Goal: Task Accomplishment & Management: Manage account settings

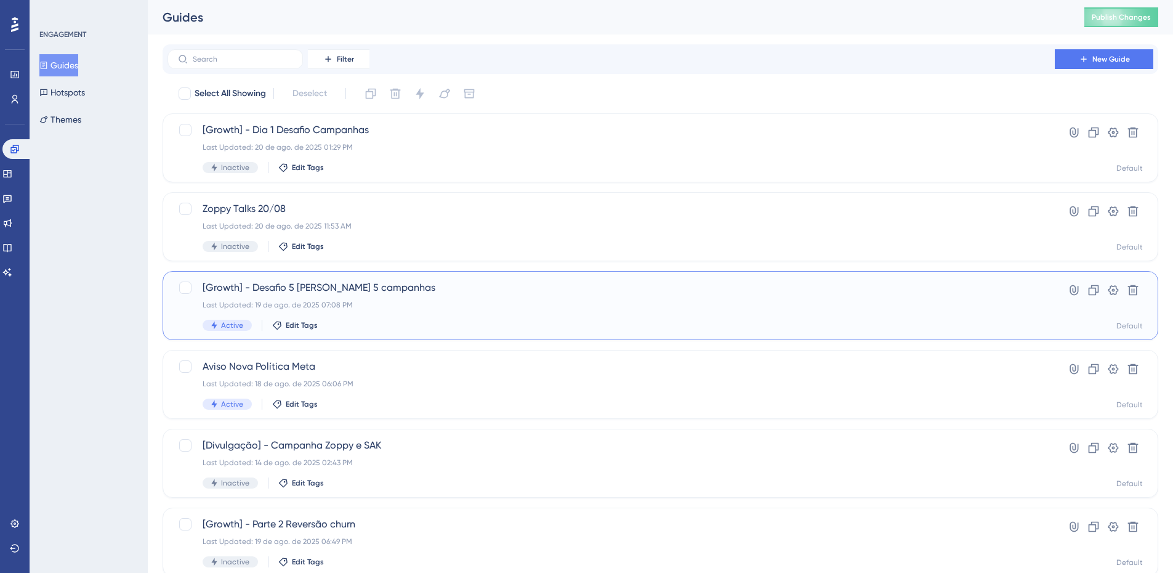
click at [370, 291] on span "[Growth] - Desafio 5 dias 5 campanhas" at bounding box center [611, 287] width 817 height 15
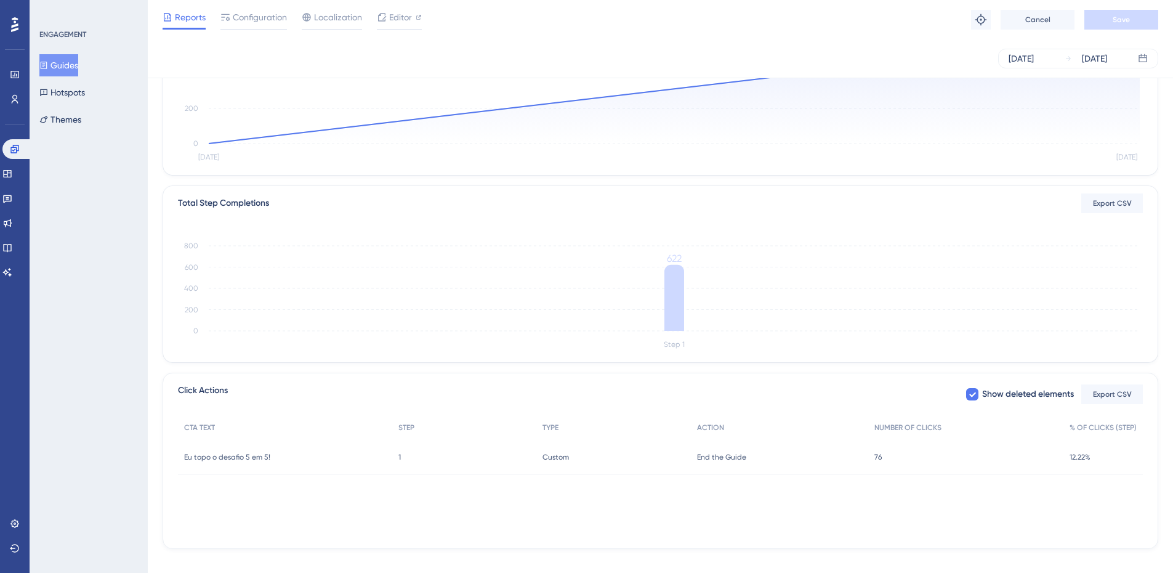
scroll to position [208, 0]
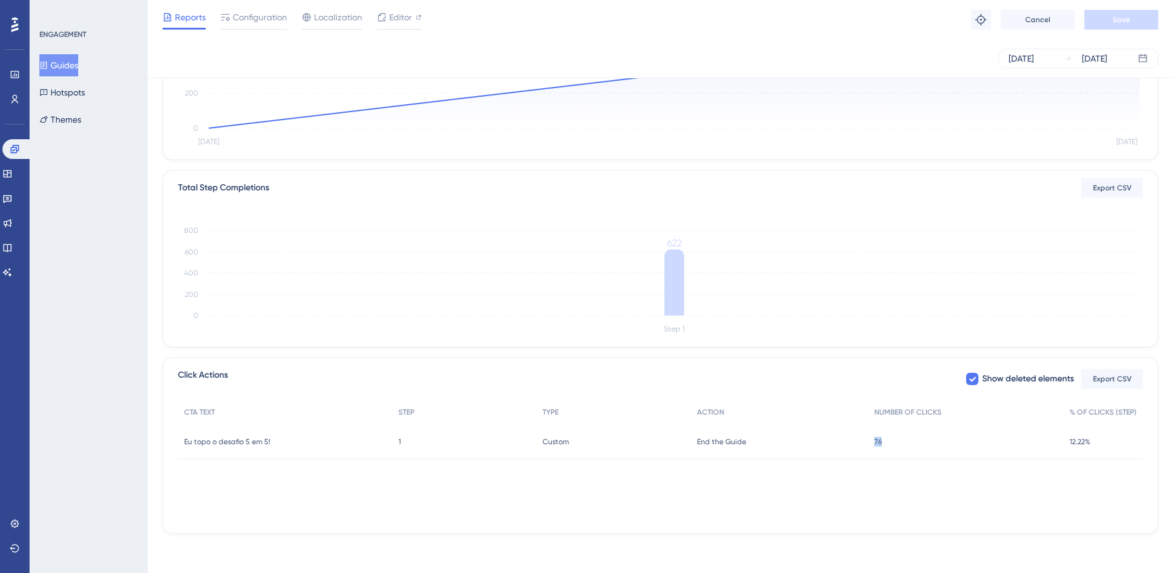
drag, startPoint x: 890, startPoint y: 445, endPoint x: 862, endPoint y: 463, distance: 33.5
click at [873, 447] on div "76 76" at bounding box center [966, 441] width 195 height 34
click at [860, 466] on div "CTA TEXT STEP TYPE ACTION NUMBER OF CLICKS % OF CLICKS (STEP) Eu topo o desafio…" at bounding box center [660, 461] width 965 height 123
click at [882, 436] on div "76 76" at bounding box center [966, 441] width 195 height 34
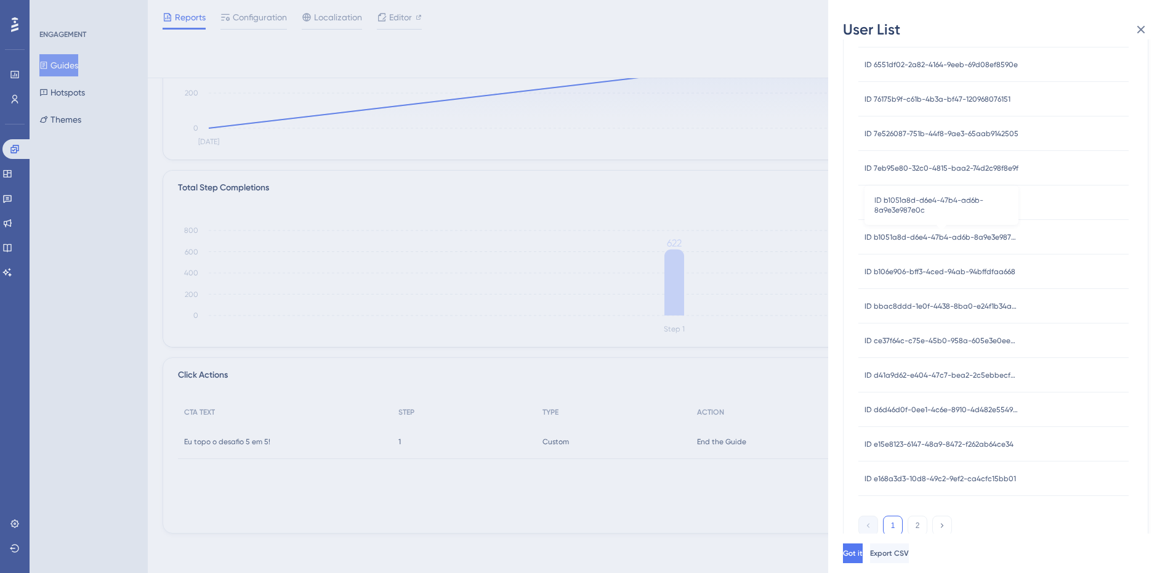
scroll to position [331, 0]
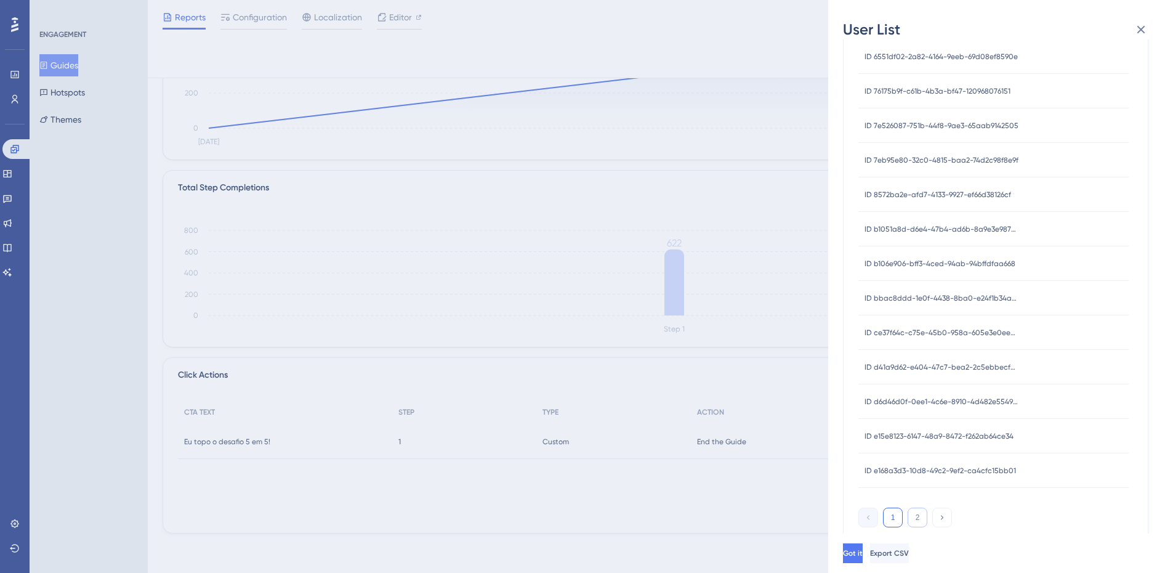
click at [922, 508] on button "2" at bounding box center [918, 518] width 20 height 20
click at [901, 516] on button "1" at bounding box center [893, 518] width 20 height 20
click at [786, 496] on div "User List 8/19/2025 - 8/20/2025 USER ID ID 25e7737e-f52b-4edf-bb4d-f6a50984dd5d…" at bounding box center [586, 286] width 1173 height 573
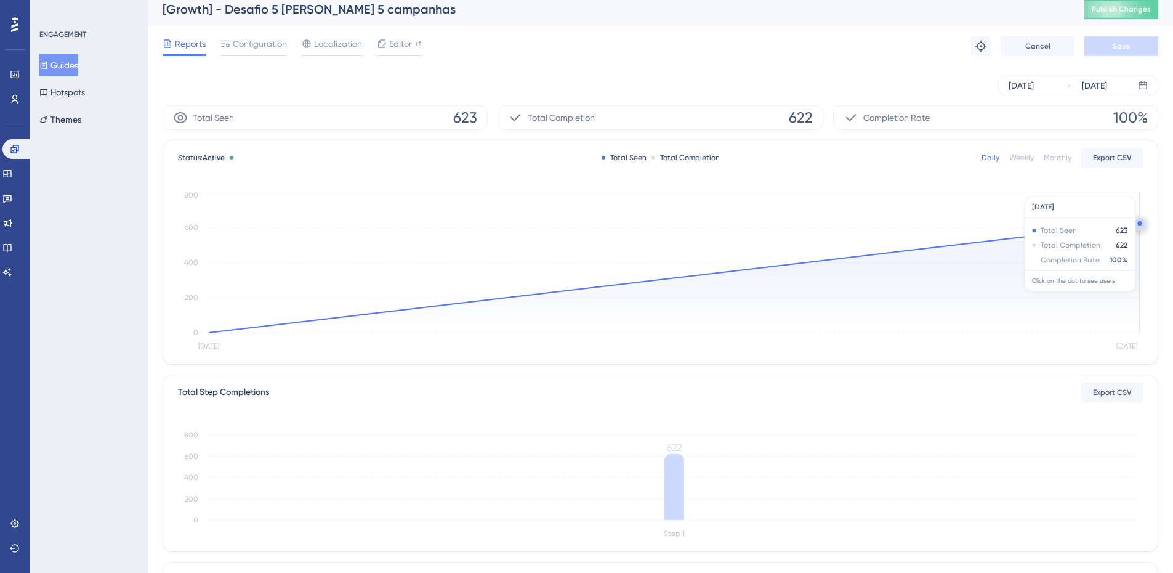
scroll to position [0, 0]
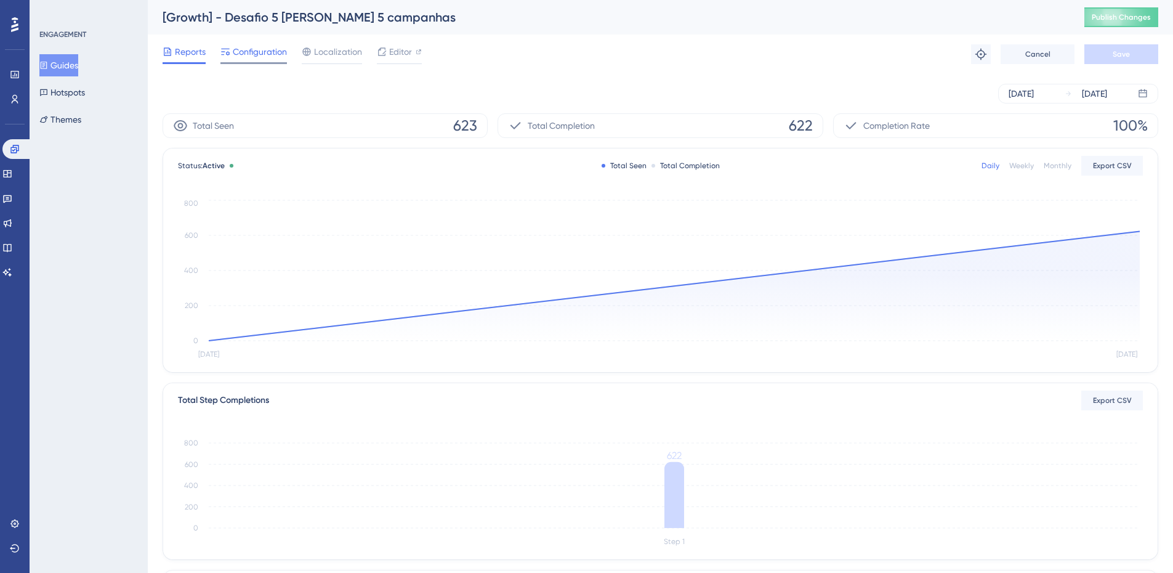
click at [261, 48] on span "Configuration" at bounding box center [260, 51] width 54 height 15
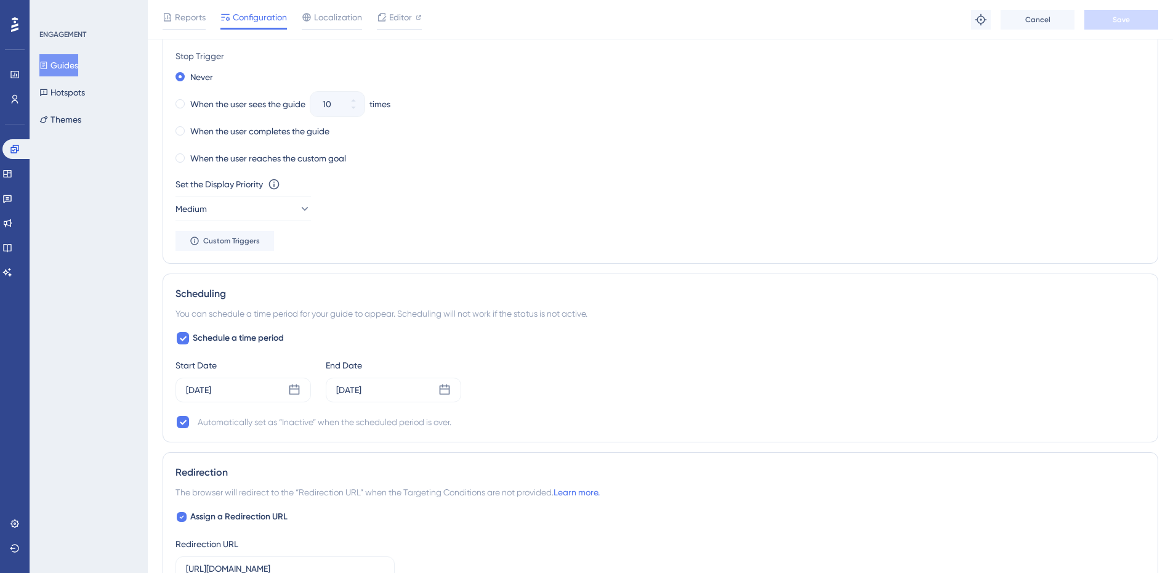
scroll to position [616, 0]
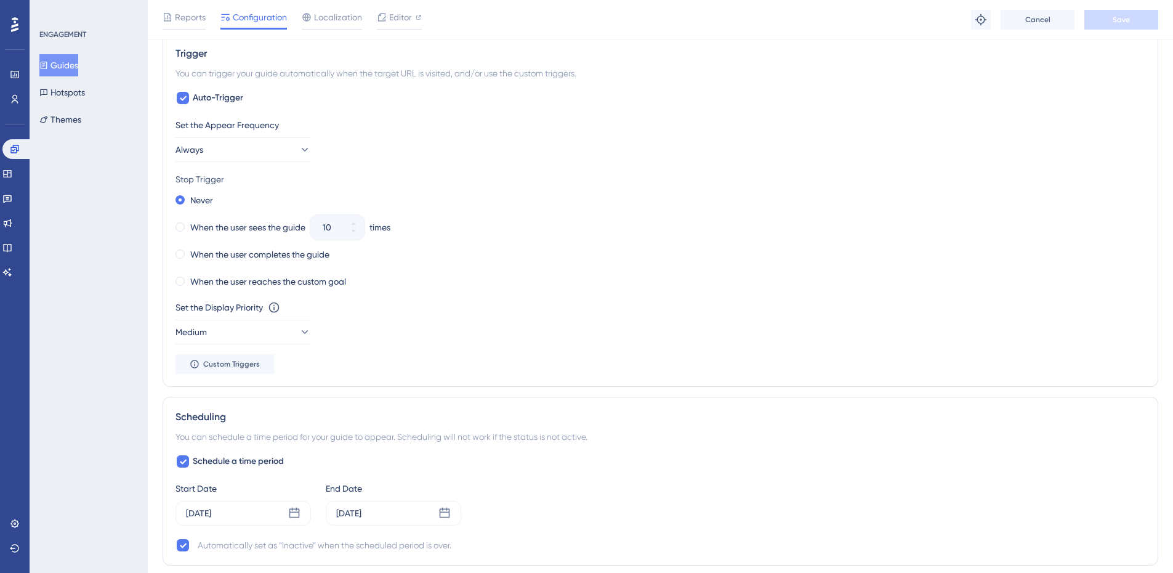
click at [221, 129] on div "Set the Appear Frequency" at bounding box center [661, 125] width 970 height 15
click at [224, 137] on button "Always" at bounding box center [244, 149] width 136 height 25
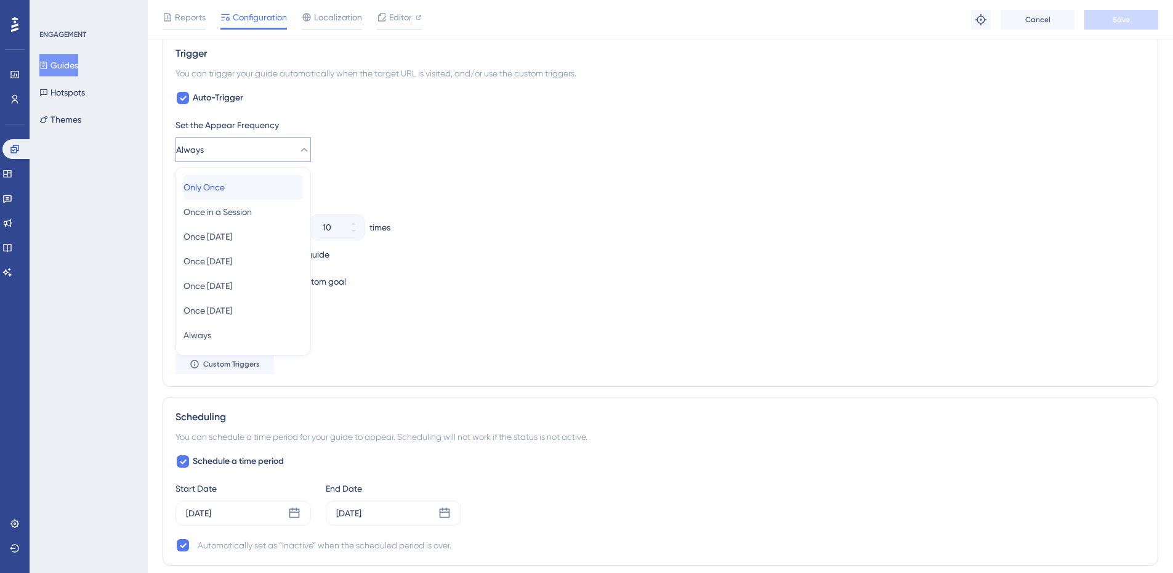
click at [242, 177] on div "Only Once Only Once" at bounding box center [244, 187] width 120 height 25
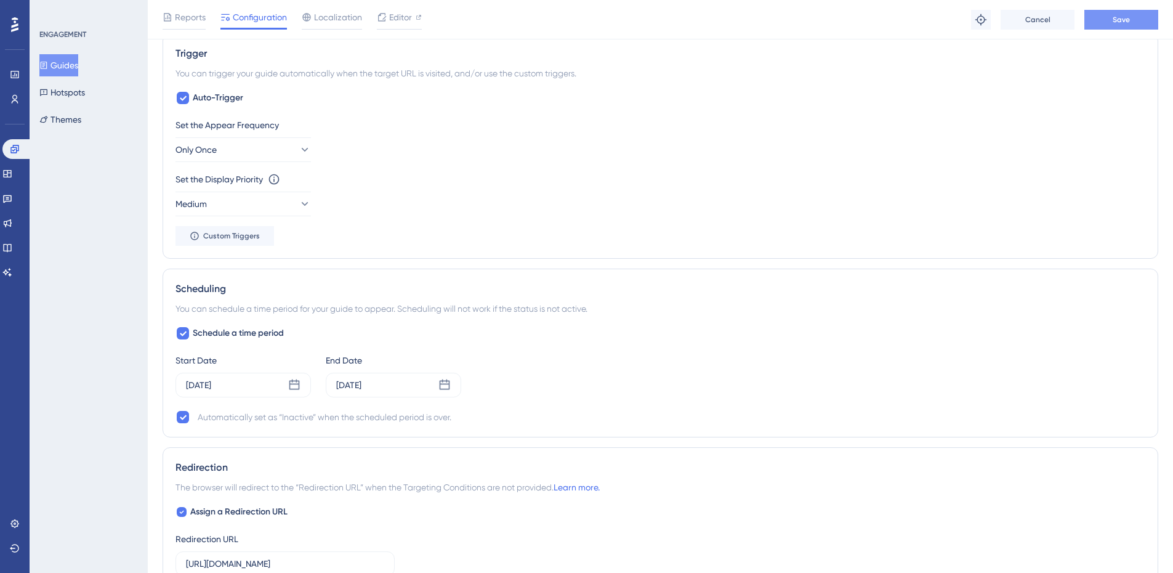
click at [1117, 29] on button "Save" at bounding box center [1122, 20] width 74 height 20
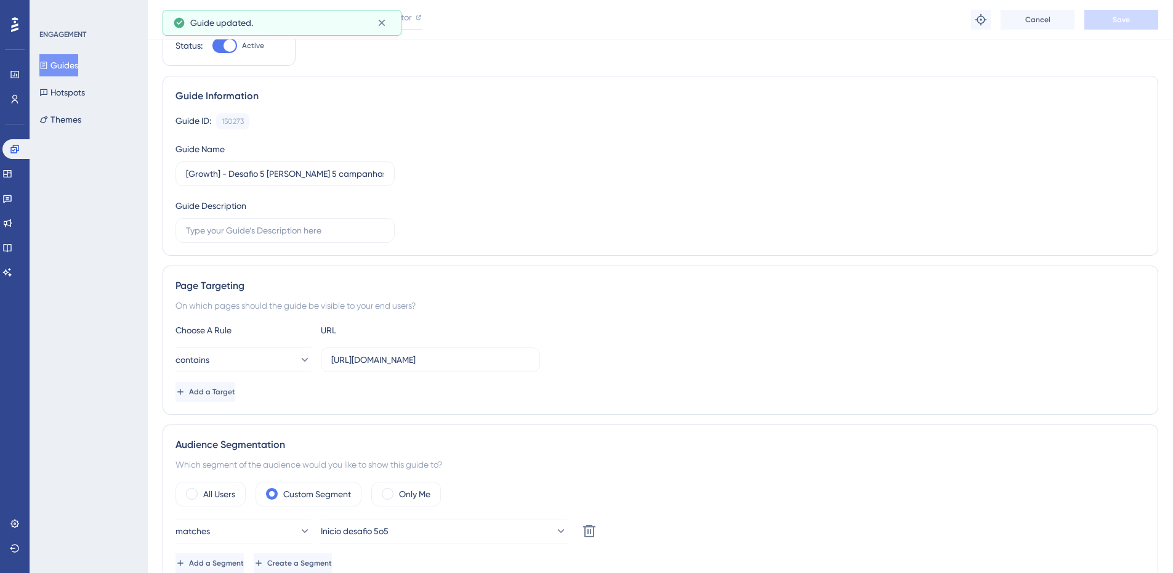
scroll to position [0, 0]
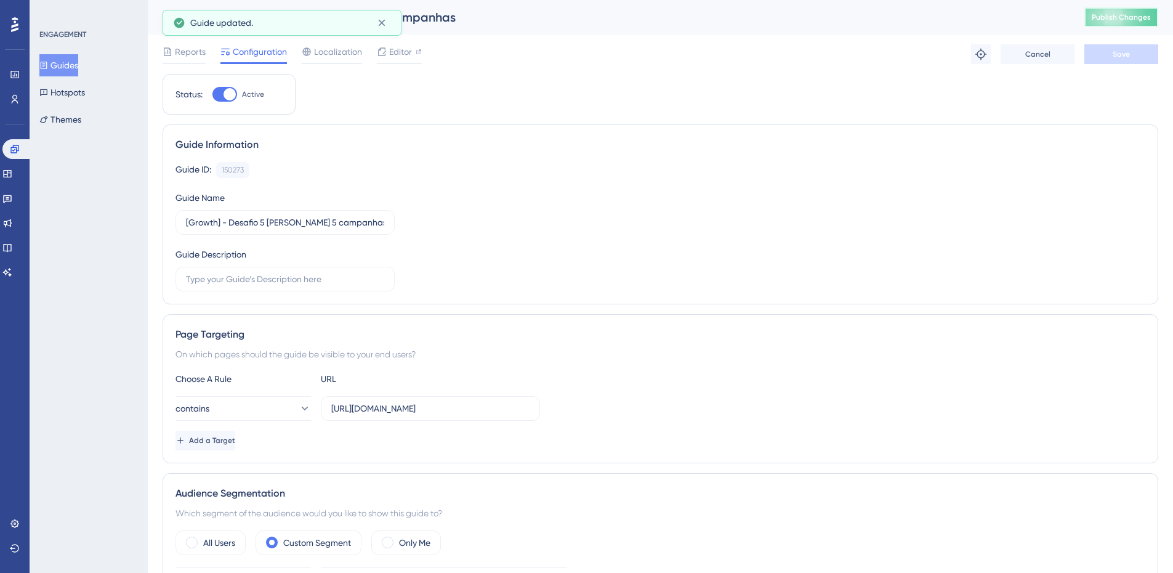
drag, startPoint x: 1116, startPoint y: 22, endPoint x: 803, endPoint y: 51, distance: 314.3
click at [1116, 21] on span "Publish Changes" at bounding box center [1121, 17] width 59 height 10
click at [180, 54] on span "Reports" at bounding box center [190, 51] width 31 height 15
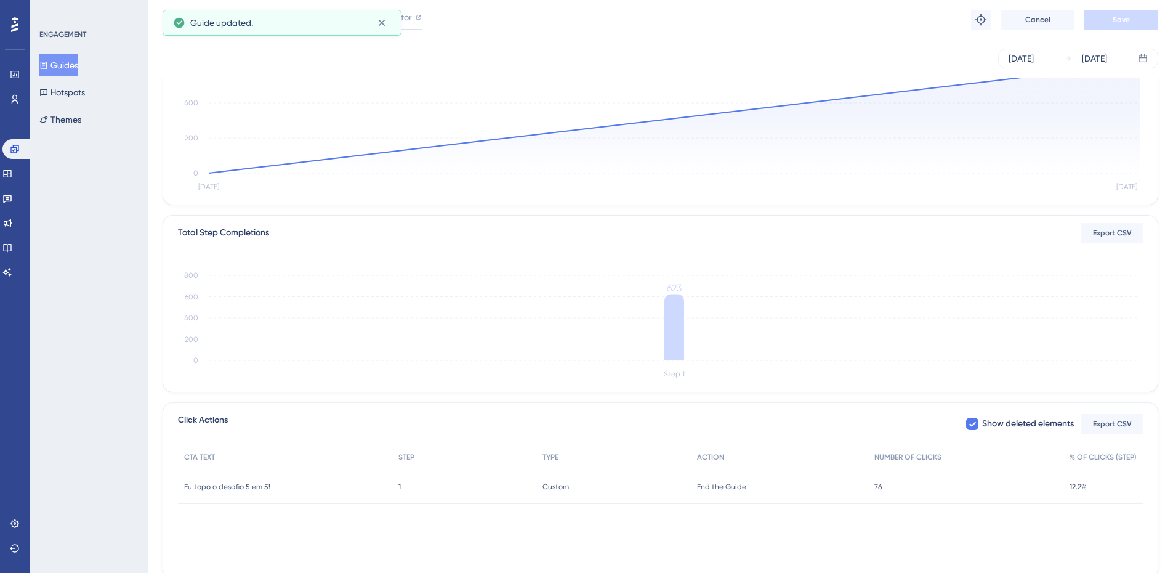
scroll to position [208, 0]
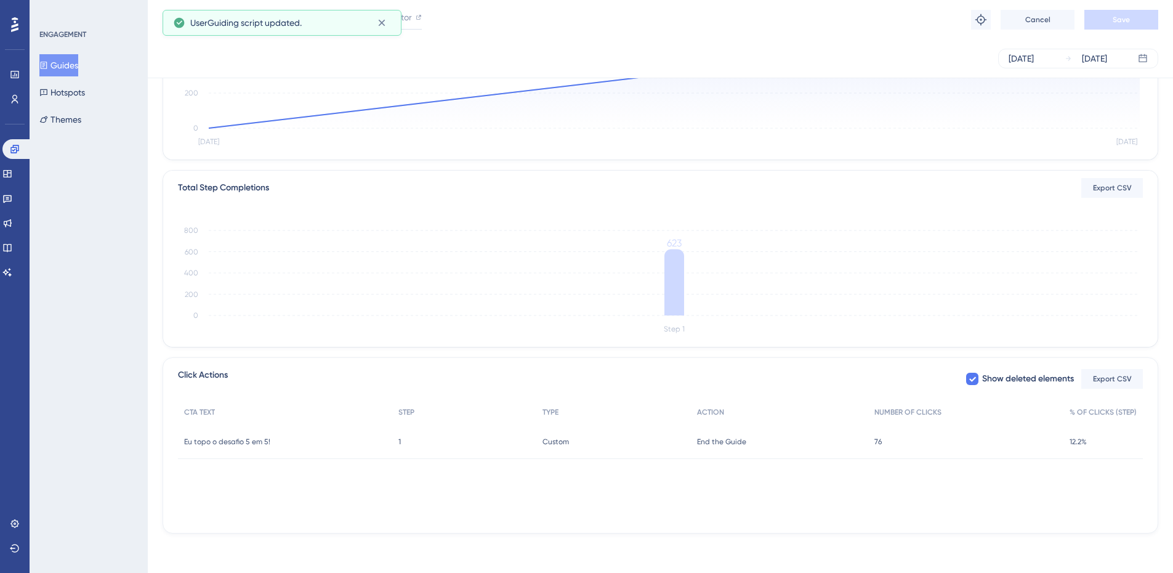
click at [869, 444] on div "76 76" at bounding box center [966, 441] width 195 height 34
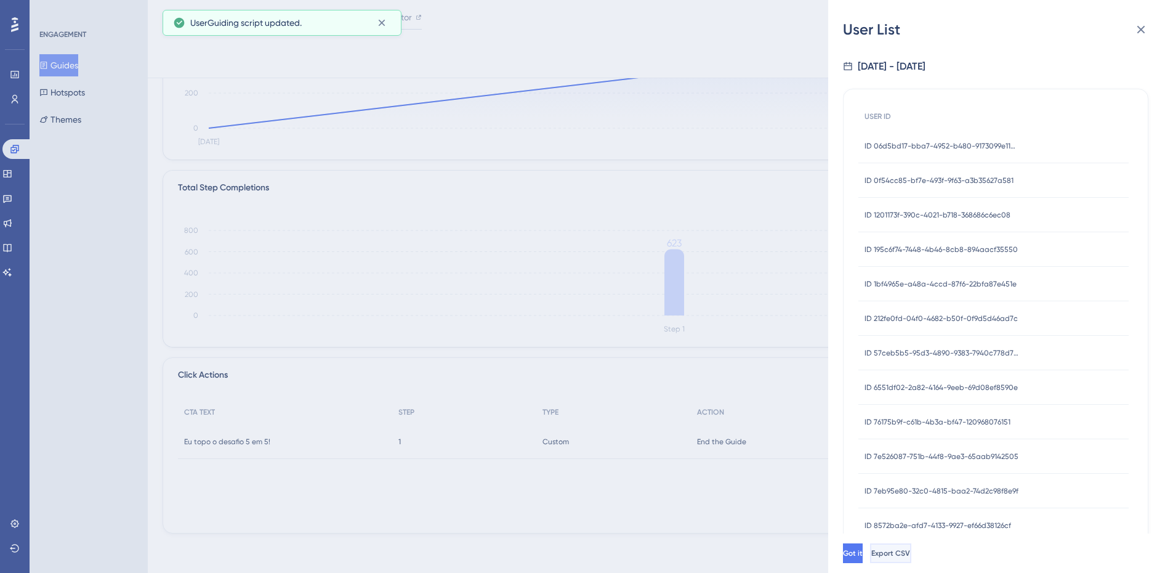
click at [912, 553] on button "Export CSV" at bounding box center [890, 553] width 41 height 20
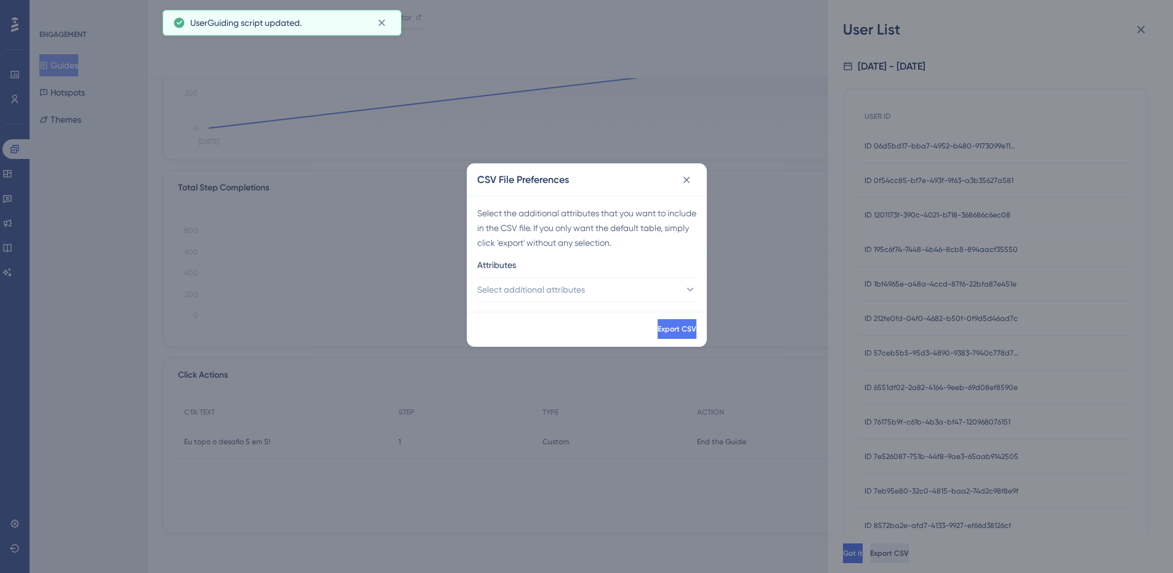
scroll to position [198, 0]
click at [556, 283] on button "Select additional attributes" at bounding box center [591, 294] width 219 height 25
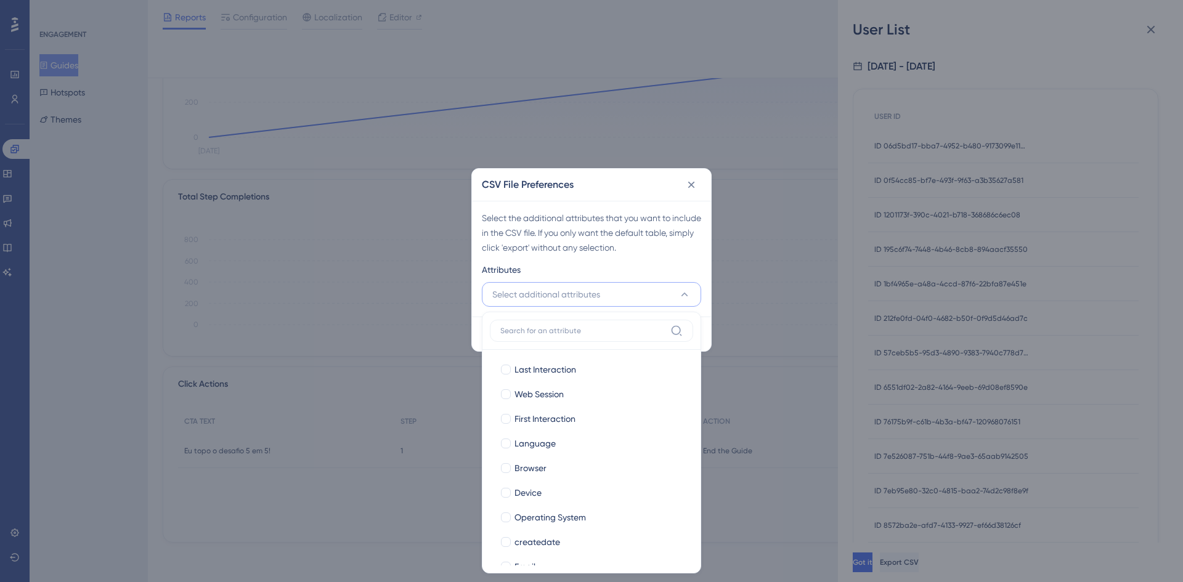
click at [628, 261] on div "Select the additional attributes that you want to include in the CSV file. If y…" at bounding box center [591, 259] width 239 height 116
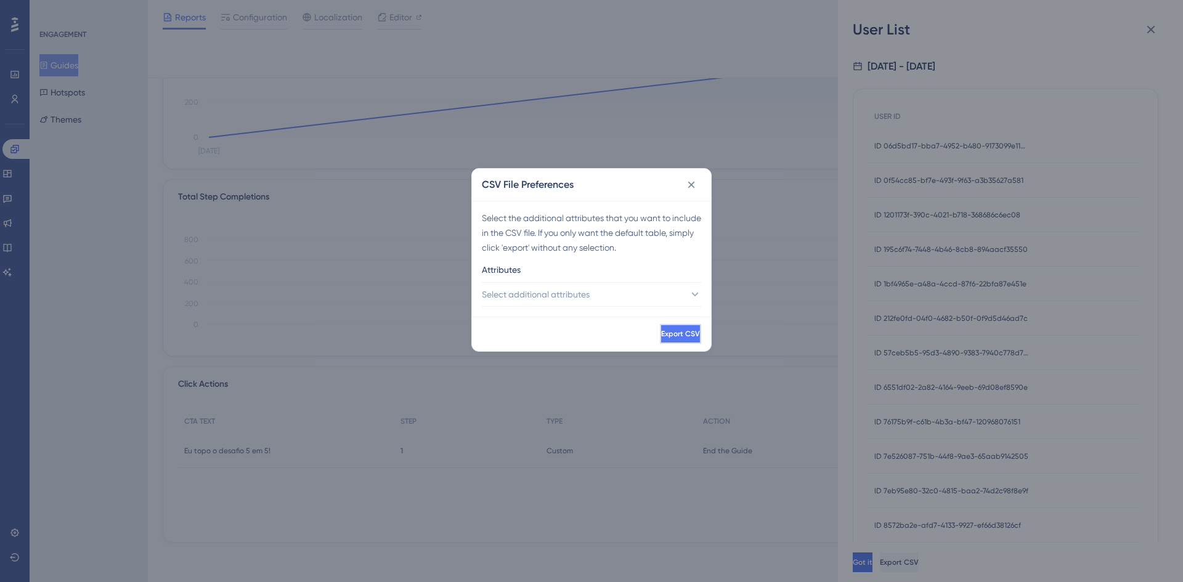
click at [680, 341] on button "Export CSV" at bounding box center [680, 334] width 41 height 20
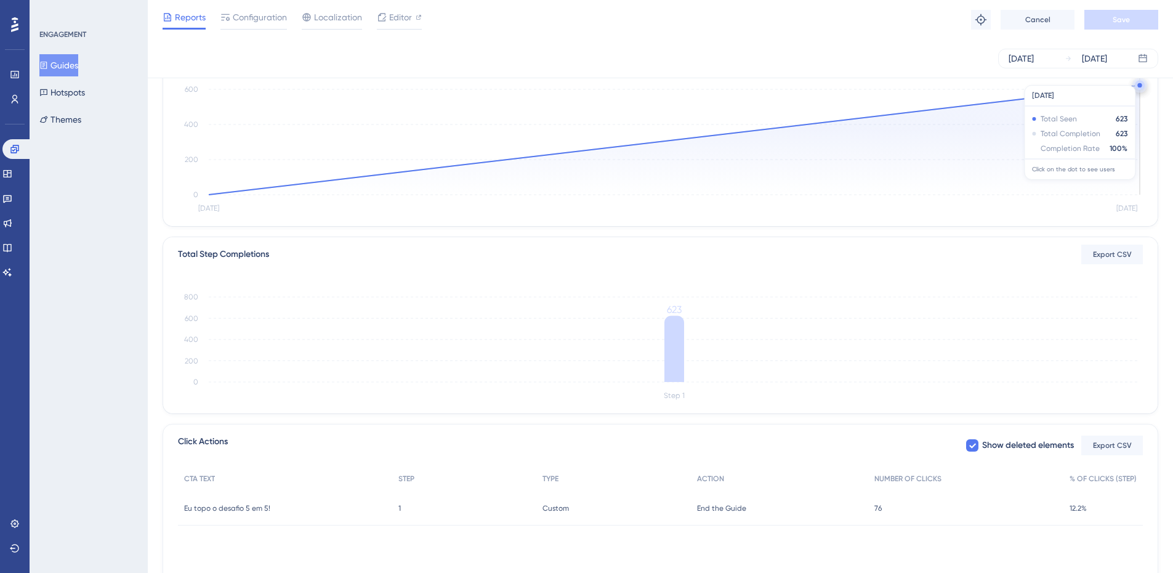
scroll to position [0, 0]
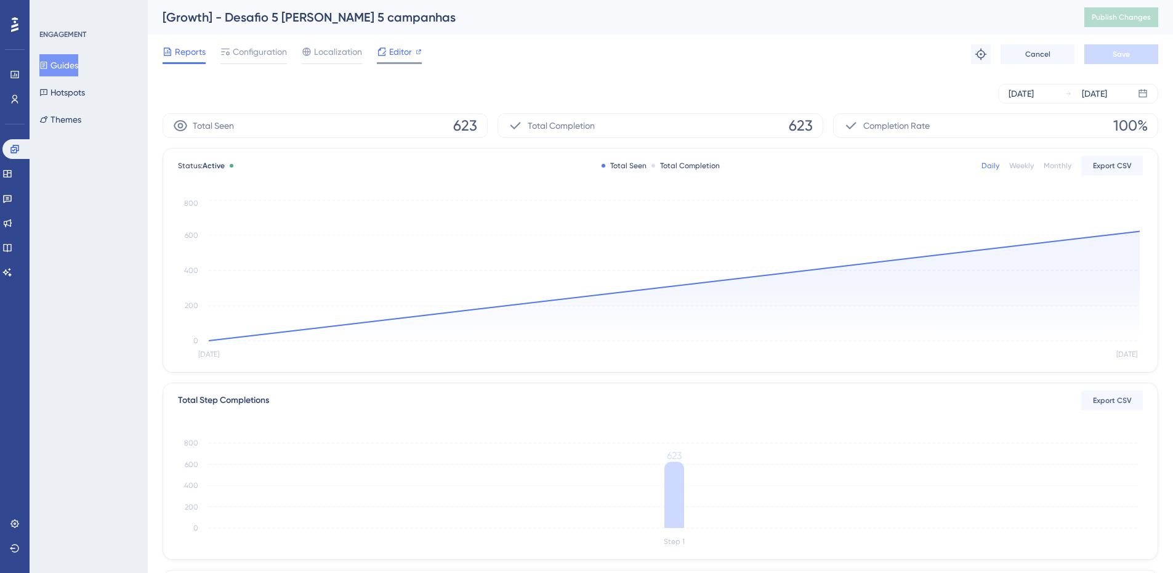
click at [407, 56] on span "Editor" at bounding box center [400, 51] width 23 height 15
click at [78, 61] on button "Guides" at bounding box center [58, 65] width 39 height 22
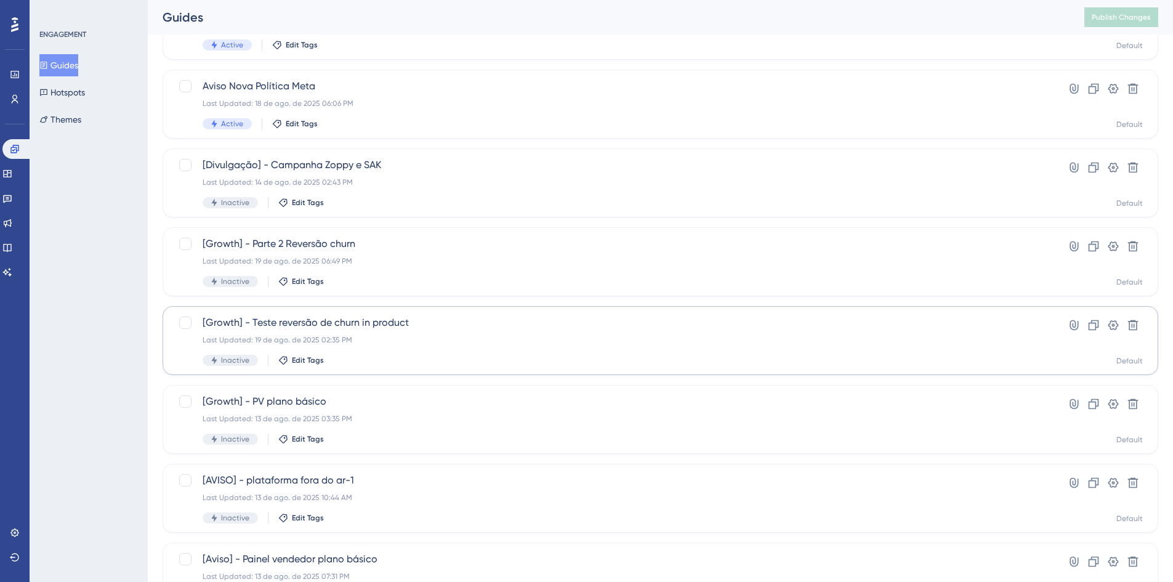
scroll to position [308, 0]
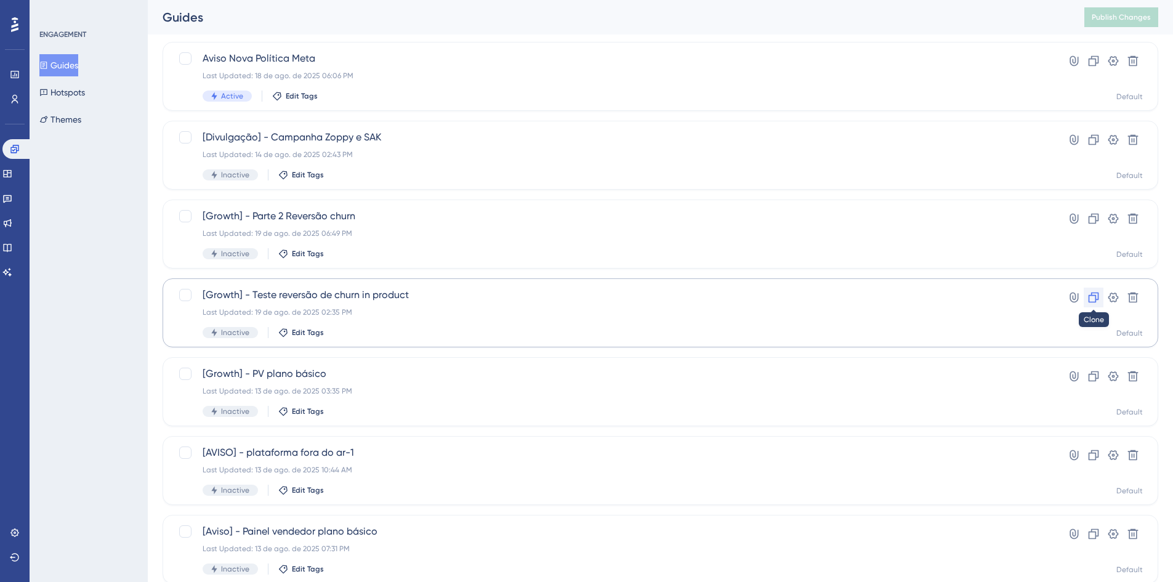
click at [1092, 295] on icon at bounding box center [1094, 298] width 10 height 10
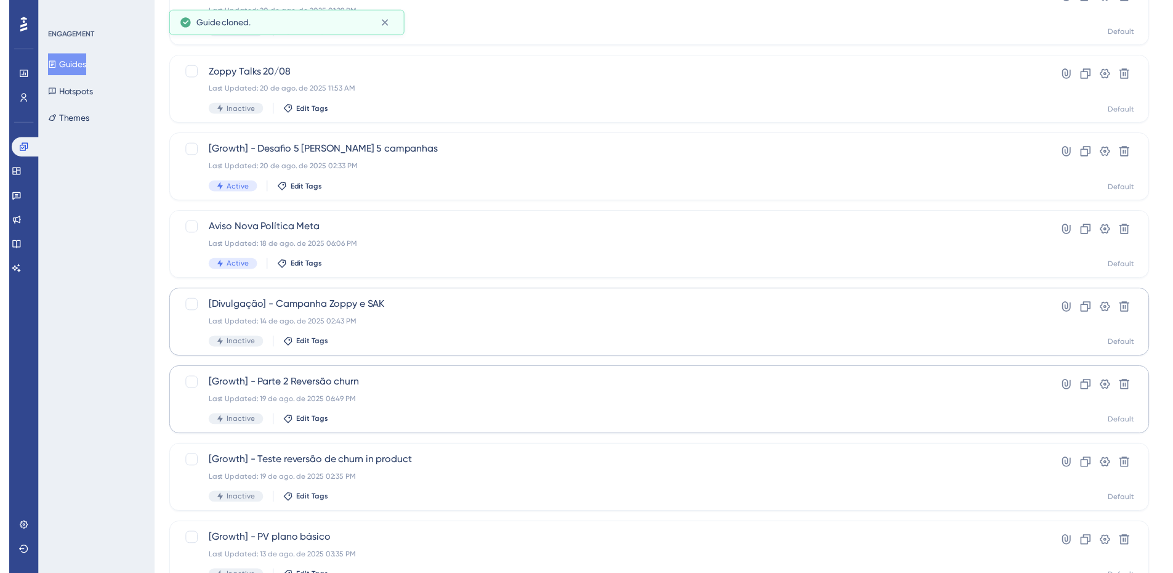
scroll to position [0, 0]
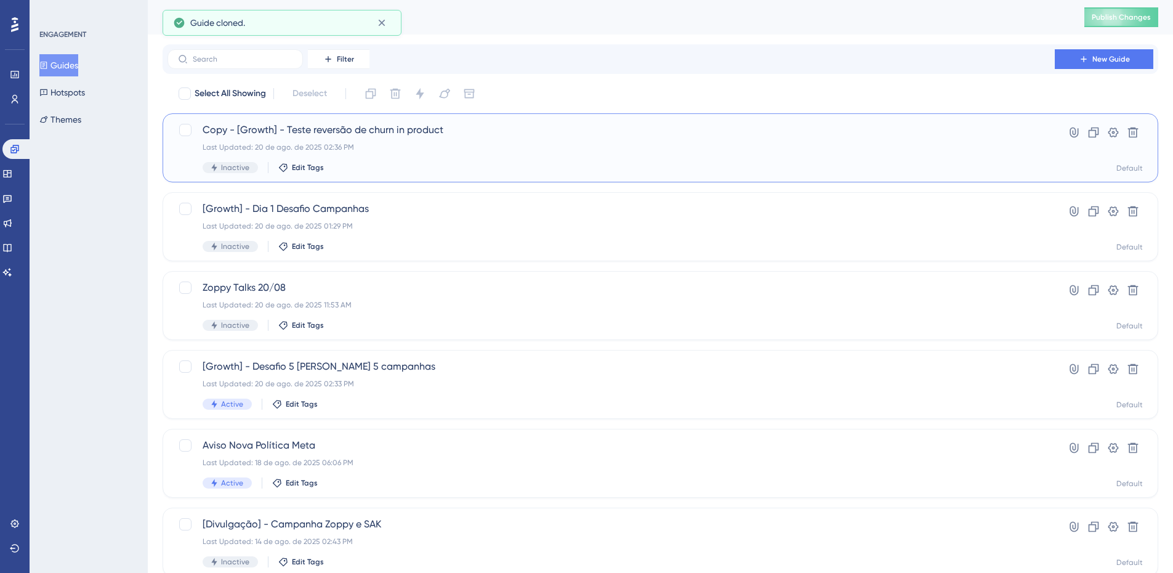
click at [415, 132] on span "Copy - [Growth] - Teste reversão de churn in product" at bounding box center [611, 130] width 817 height 15
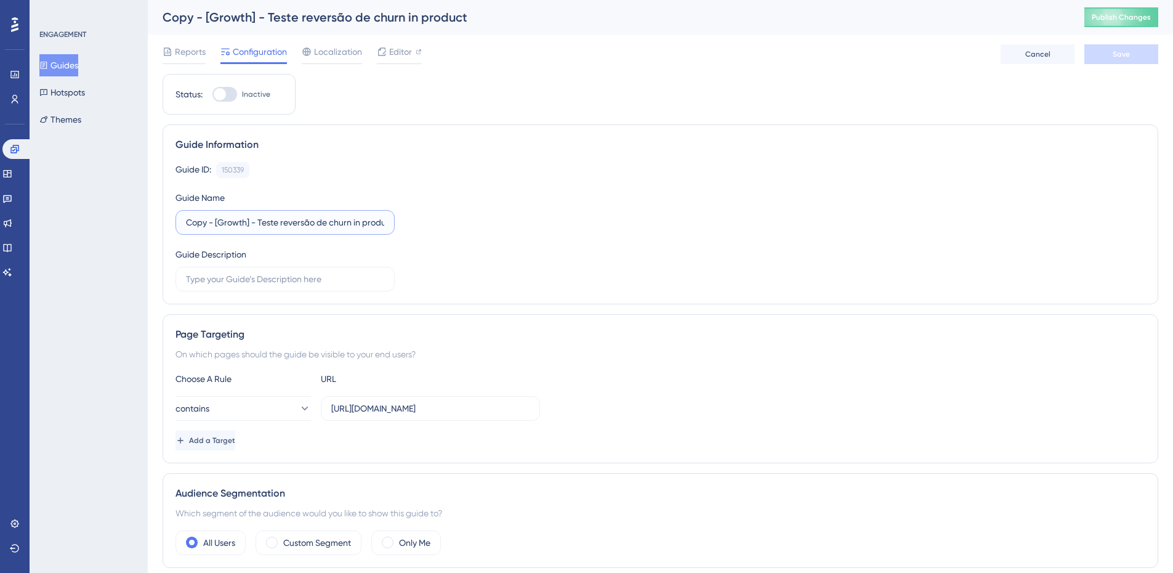
drag, startPoint x: 215, startPoint y: 221, endPoint x: 166, endPoint y: 224, distance: 49.4
click at [166, 224] on div "Guide Information Guide ID: 150339 Copy Guide Name Copy - [Growth] - Teste reve…" at bounding box center [661, 214] width 996 height 180
drag, startPoint x: 251, startPoint y: 222, endPoint x: 229, endPoint y: 220, distance: 22.3
click at [229, 220] on input "[Growth] - Teste reversão de churn in product" at bounding box center [285, 223] width 198 height 14
click at [347, 221] on input "[Growth] - Reversão de churn in product" at bounding box center [285, 223] width 198 height 14
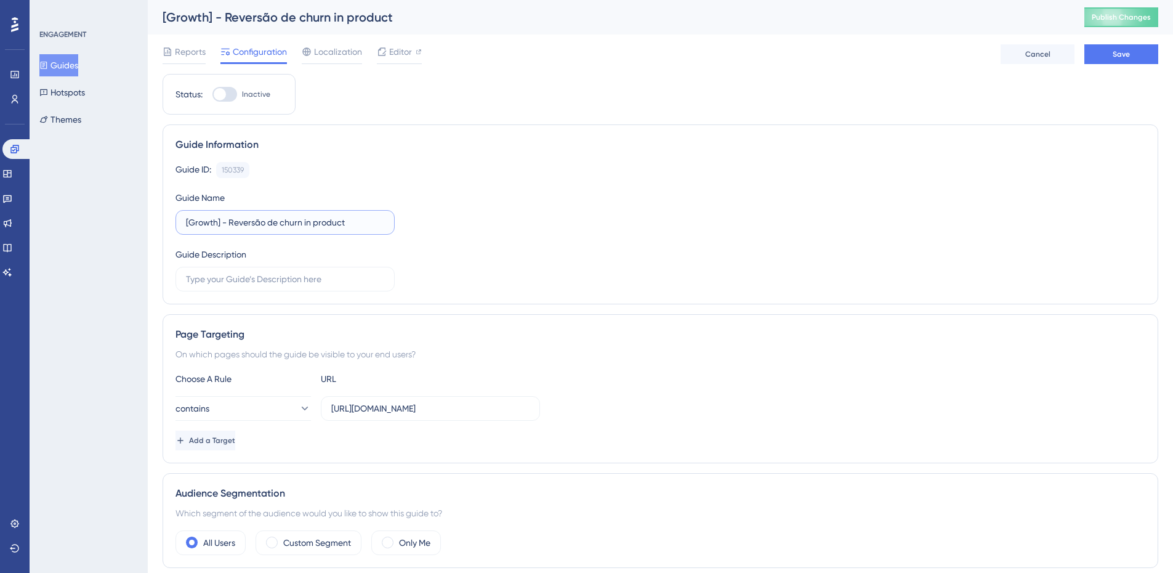
type input "[Growth] - Reversão de churn in product"
click at [471, 153] on div "Guide Information Guide ID: 150339 Copy Guide Name [Growth] - Reversão de churn…" at bounding box center [661, 214] width 996 height 180
click at [1096, 53] on button "Save" at bounding box center [1122, 54] width 74 height 20
click at [386, 65] on div "Reports Configuration Localization Editor Cancel Save" at bounding box center [661, 53] width 996 height 39
click at [484, 394] on div "Choose A Rule URL contains https://app.zoppy.com.br/dashboard/configurations/si…" at bounding box center [661, 410] width 970 height 79
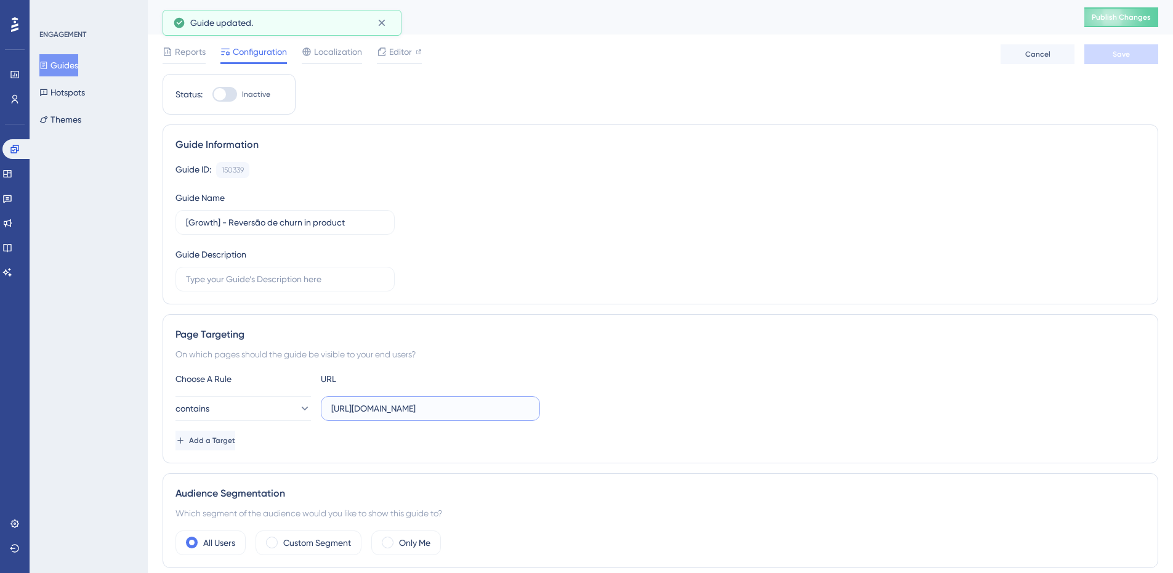
click at [494, 410] on input "https://app.zoppy.com.br/dashboard/configurations/signature" at bounding box center [430, 409] width 198 height 14
click at [410, 54] on span "Editor" at bounding box center [400, 51] width 23 height 15
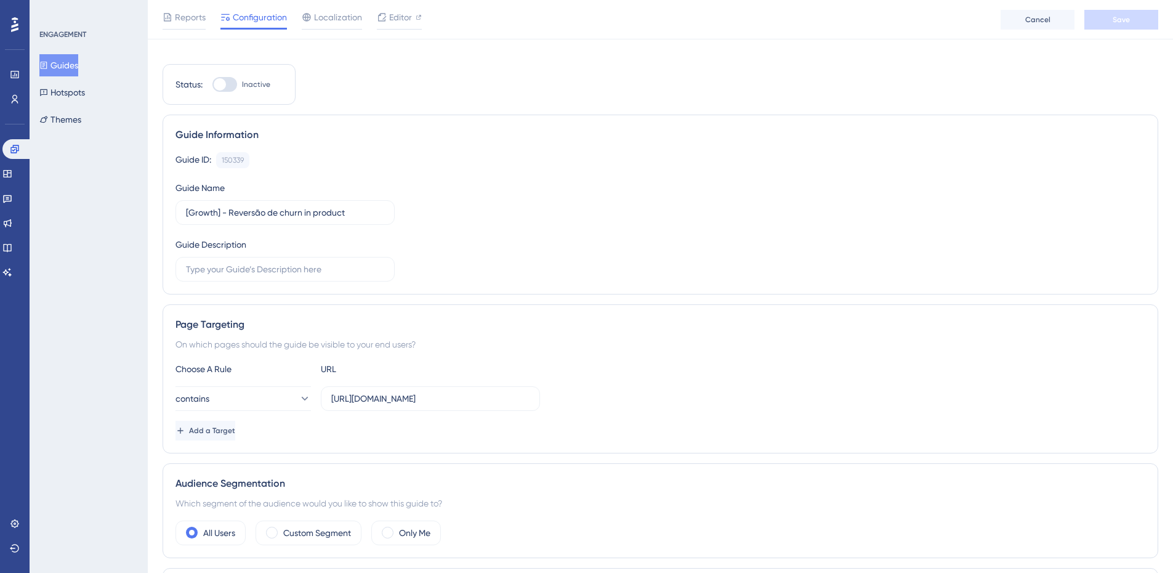
scroll to position [0, 0]
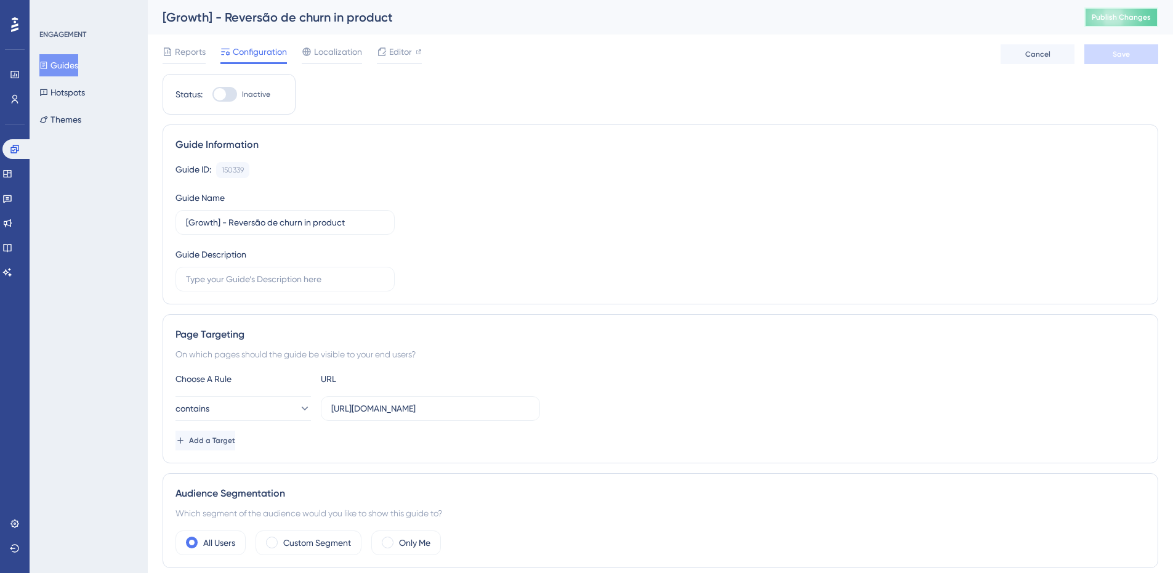
click at [1111, 20] on span "Publish Changes" at bounding box center [1121, 17] width 59 height 10
click at [514, 416] on label "https://app.zoppy.com.br/dashboard/configurations/signature" at bounding box center [430, 408] width 219 height 25
click at [514, 415] on input "https://app.zoppy.com.br/dashboard/configurations/signature" at bounding box center [430, 409] width 198 height 14
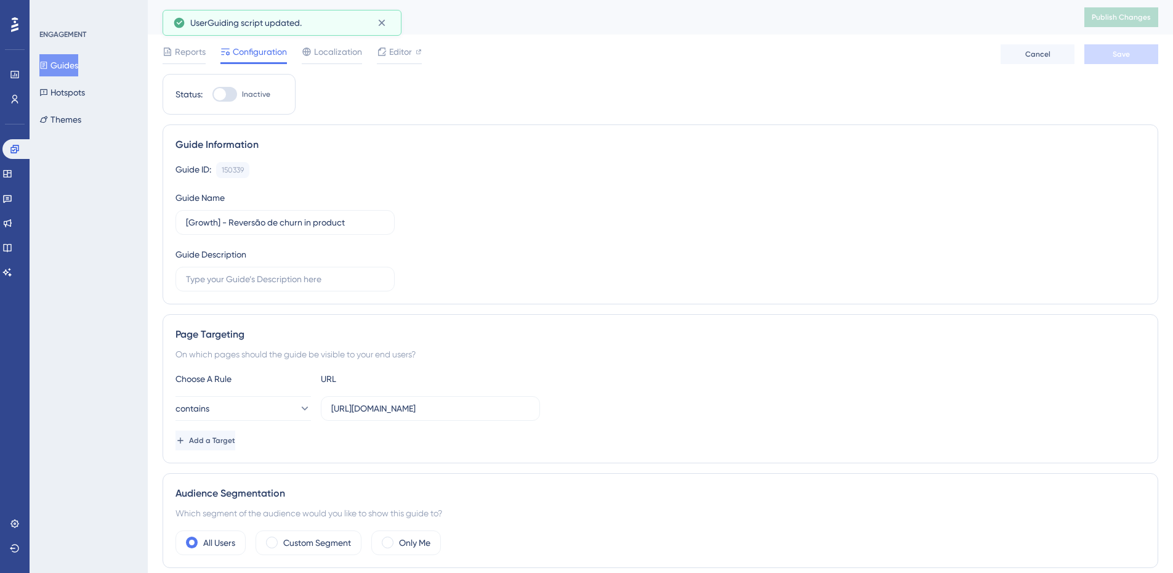
scroll to position [0, 0]
drag, startPoint x: 431, startPoint y: 57, endPoint x: 424, endPoint y: 56, distance: 7.5
click at [429, 57] on div "Reports Configuration Localization Editor Cancel Save" at bounding box center [661, 53] width 996 height 39
click at [421, 55] on div at bounding box center [419, 51] width 6 height 15
